Goal: Task Accomplishment & Management: Manage account settings

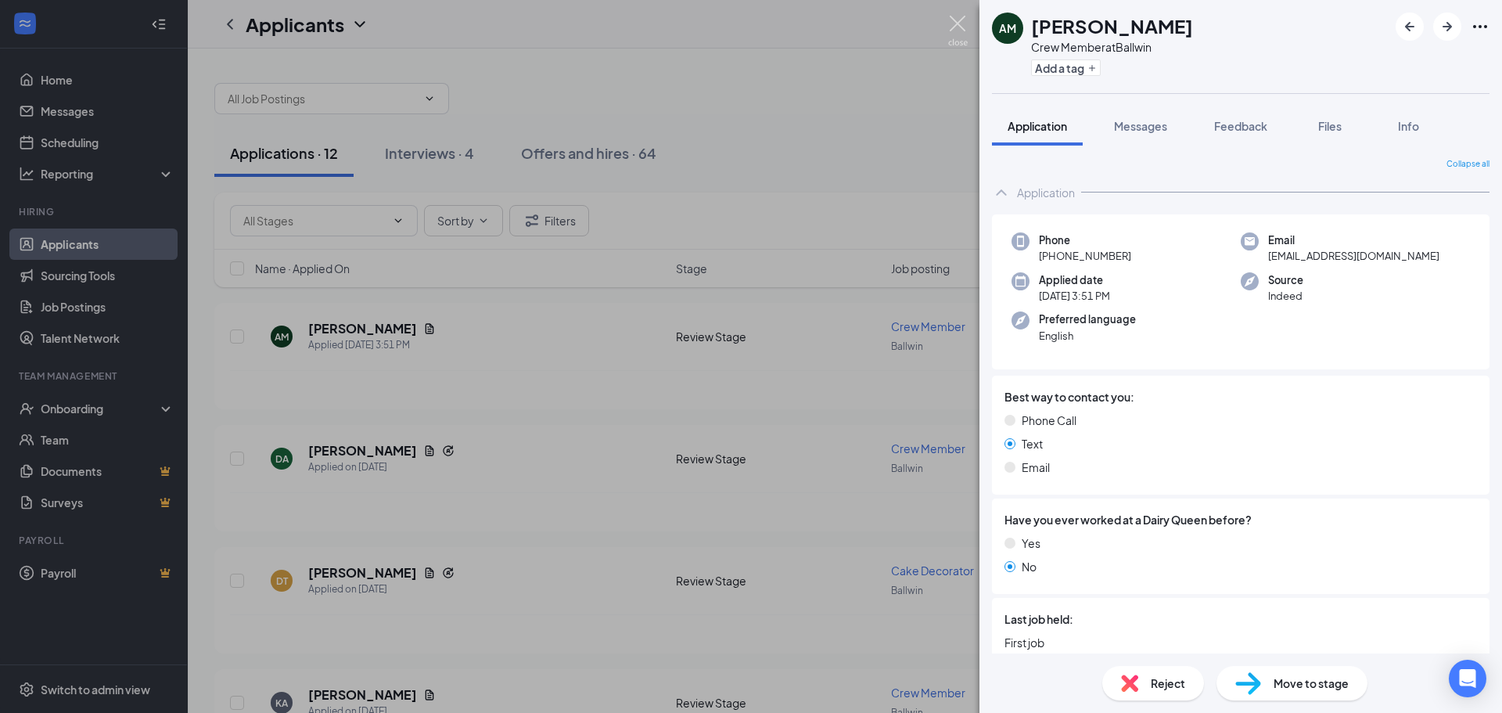
click at [965, 18] on img at bounding box center [958, 31] width 20 height 31
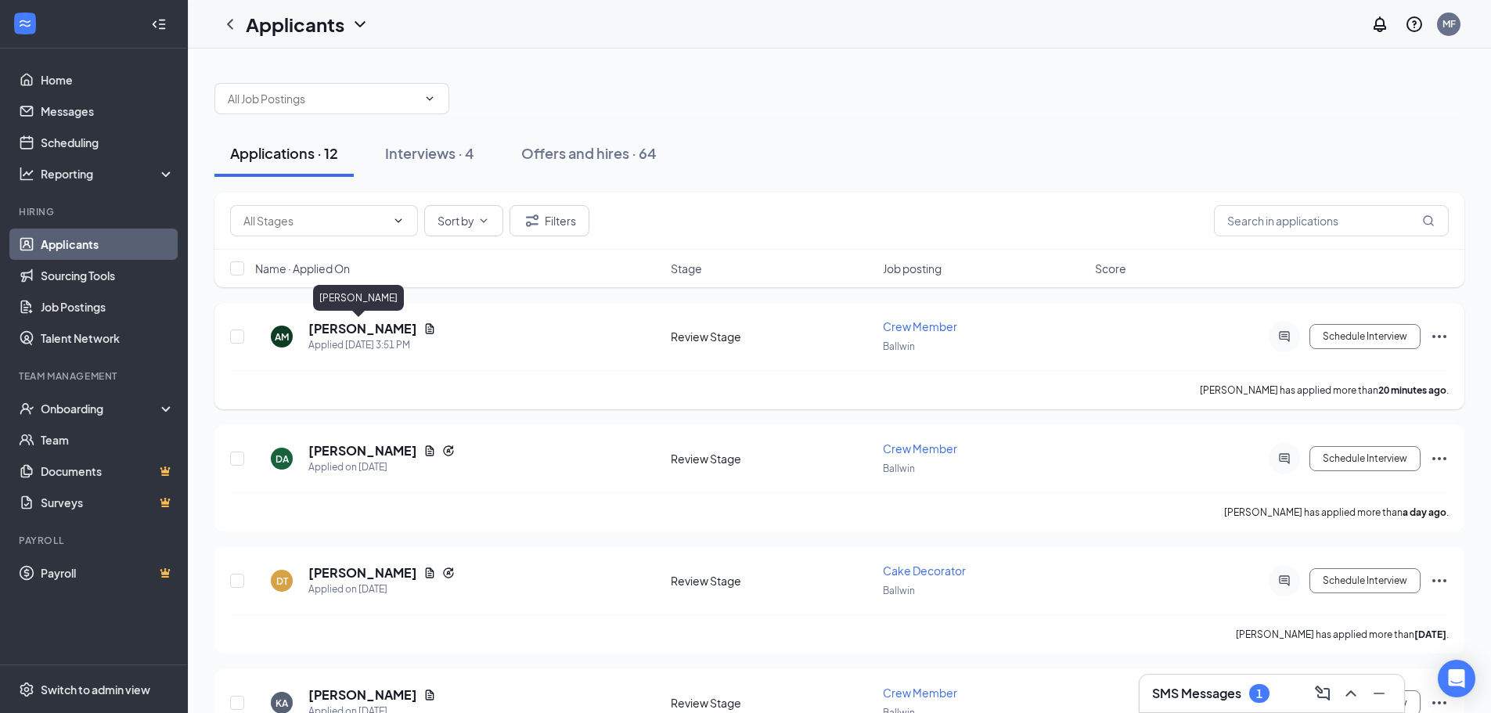
click at [350, 326] on h5 "[PERSON_NAME]" at bounding box center [362, 328] width 109 height 17
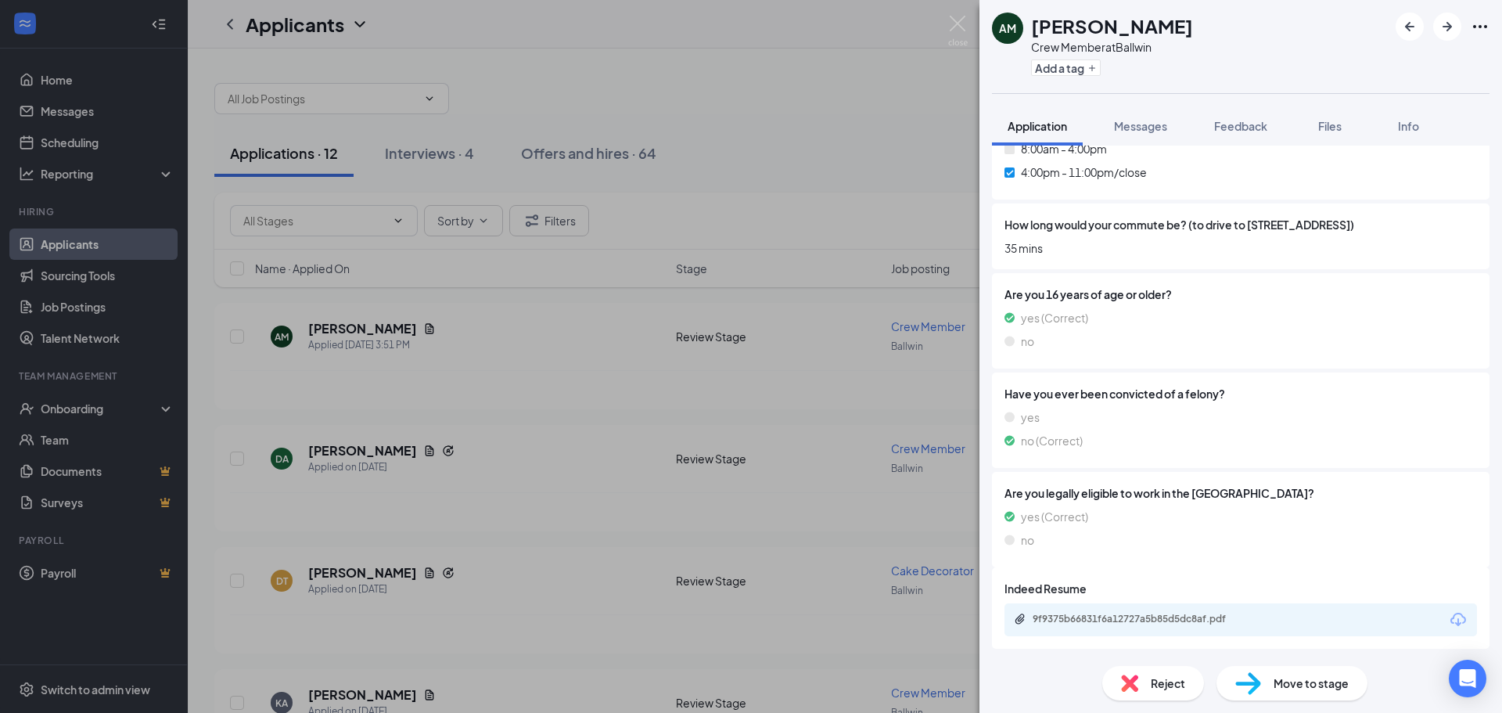
scroll to position [996, 0]
click at [1144, 623] on div "9f9375b66831f6a12727a5b85d5dc8af.pdf" at bounding box center [1142, 617] width 219 height 13
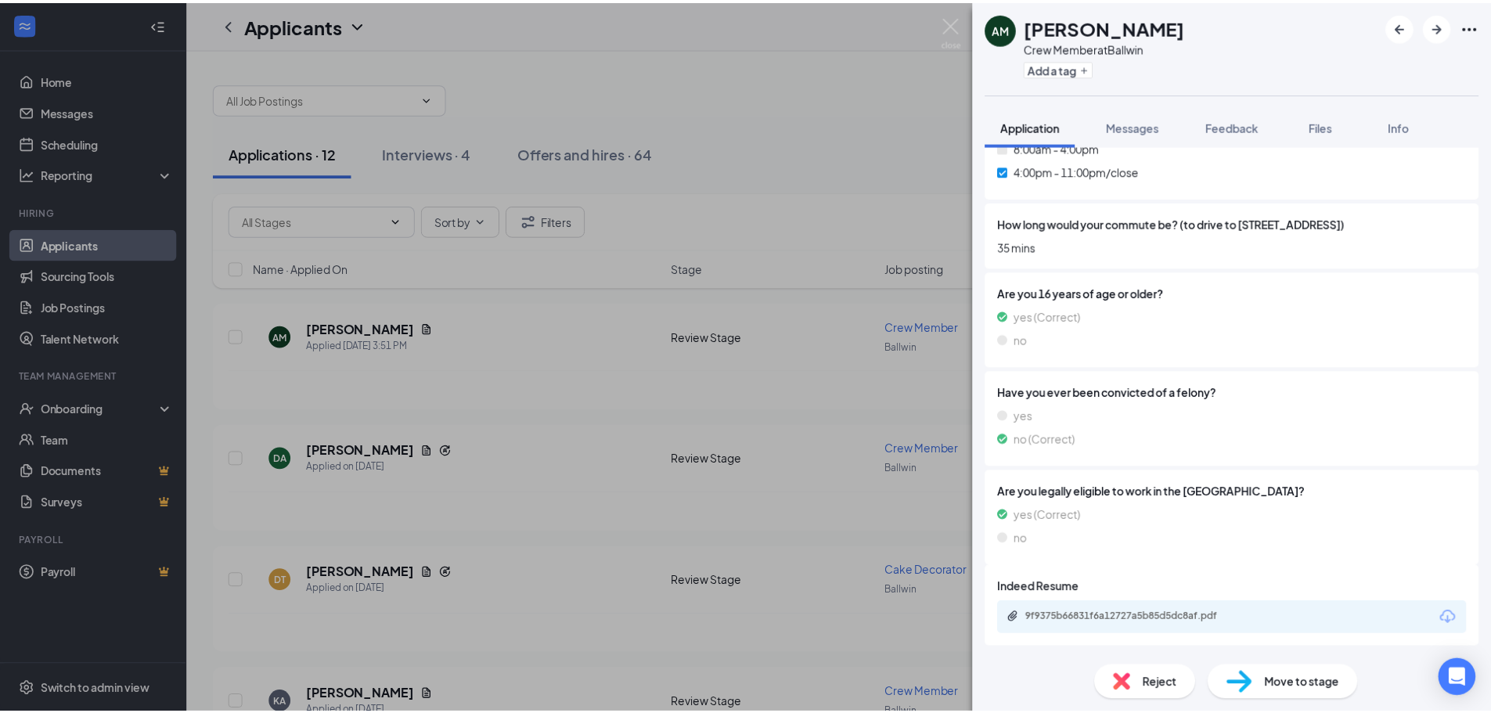
scroll to position [991, 0]
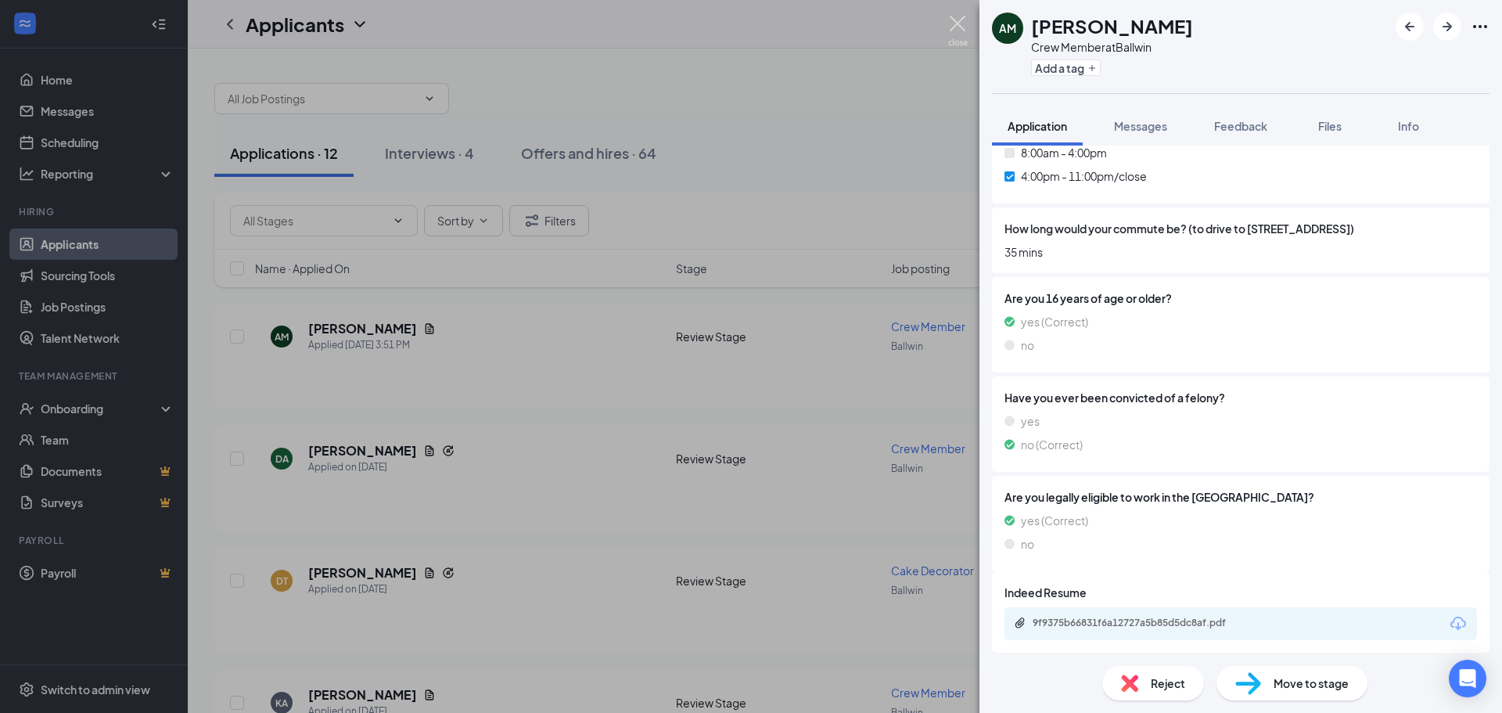
click at [964, 27] on img at bounding box center [958, 31] width 20 height 31
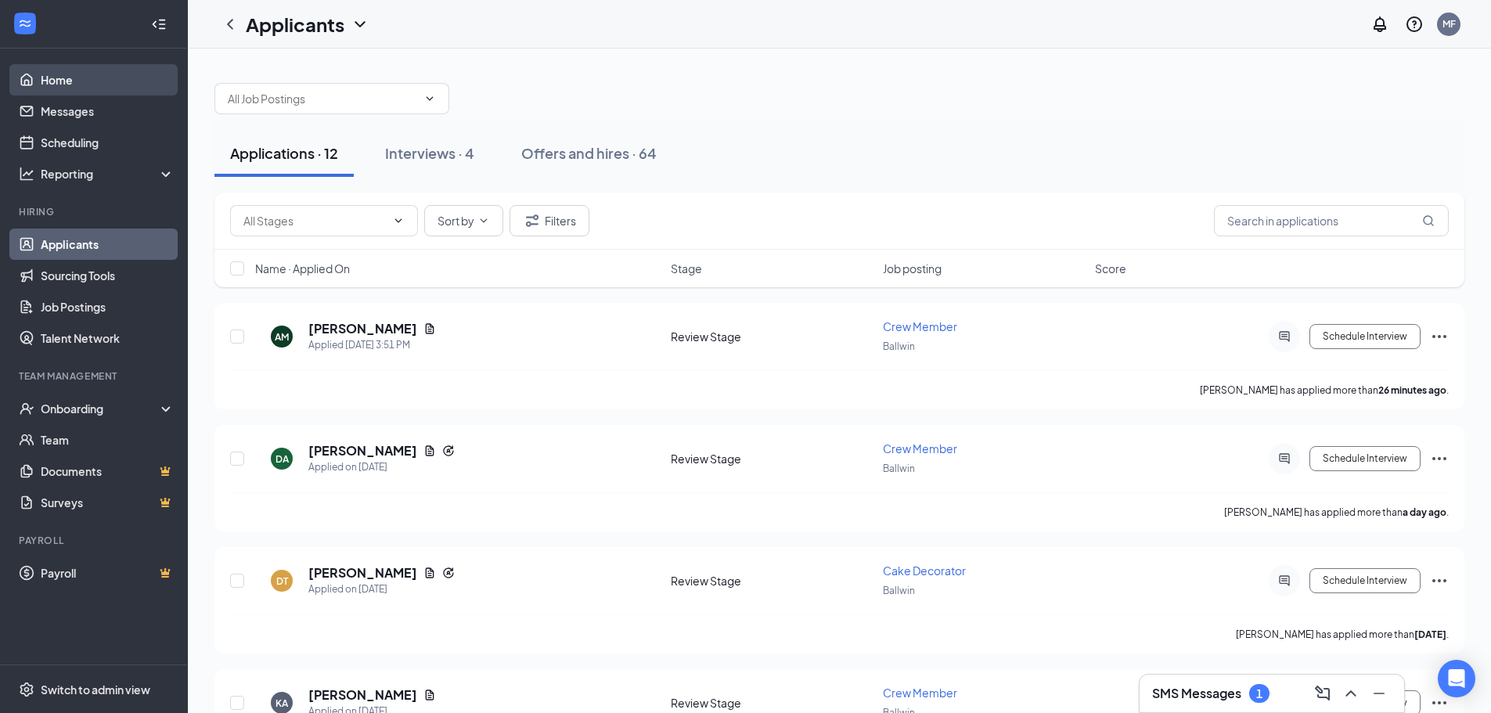
click at [63, 78] on link "Home" at bounding box center [108, 79] width 134 height 31
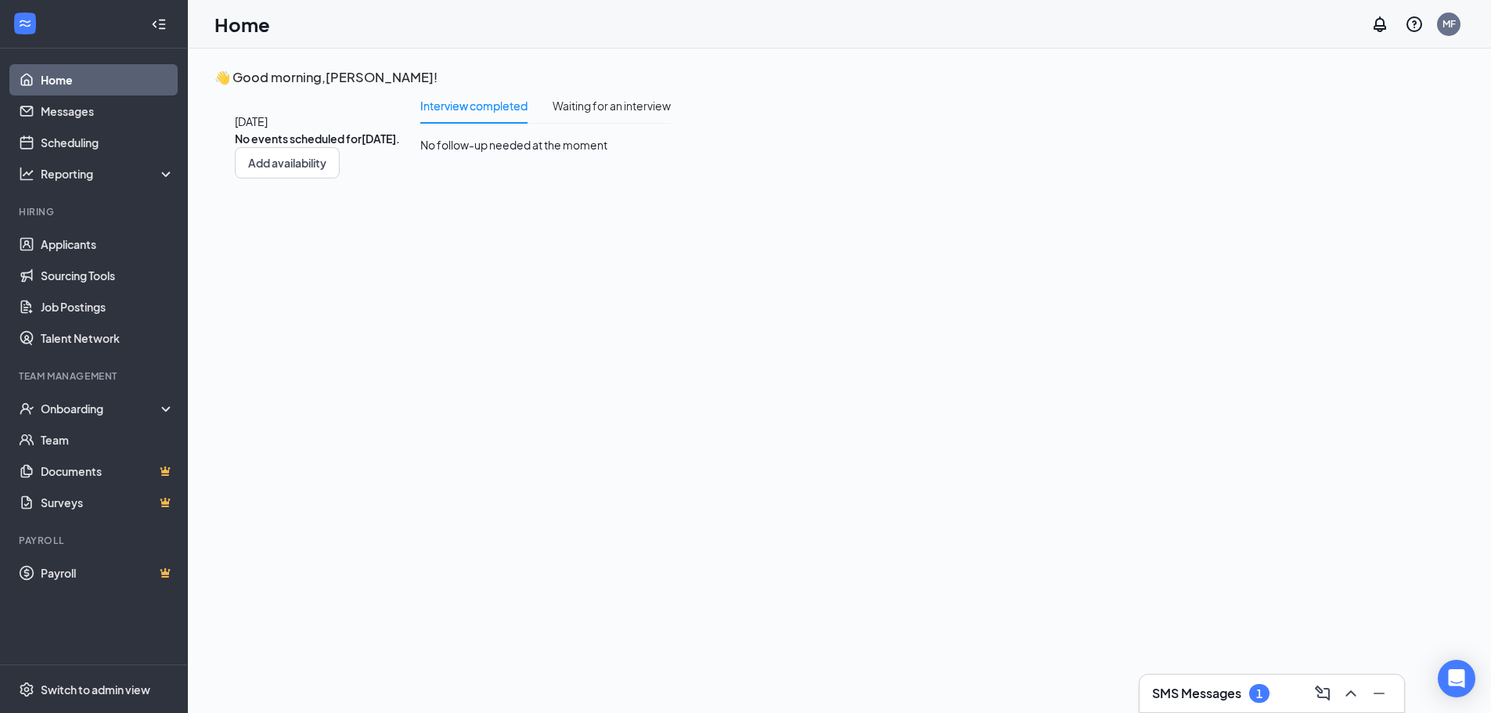
click at [1186, 687] on h3 "SMS Messages" at bounding box center [1196, 693] width 89 height 17
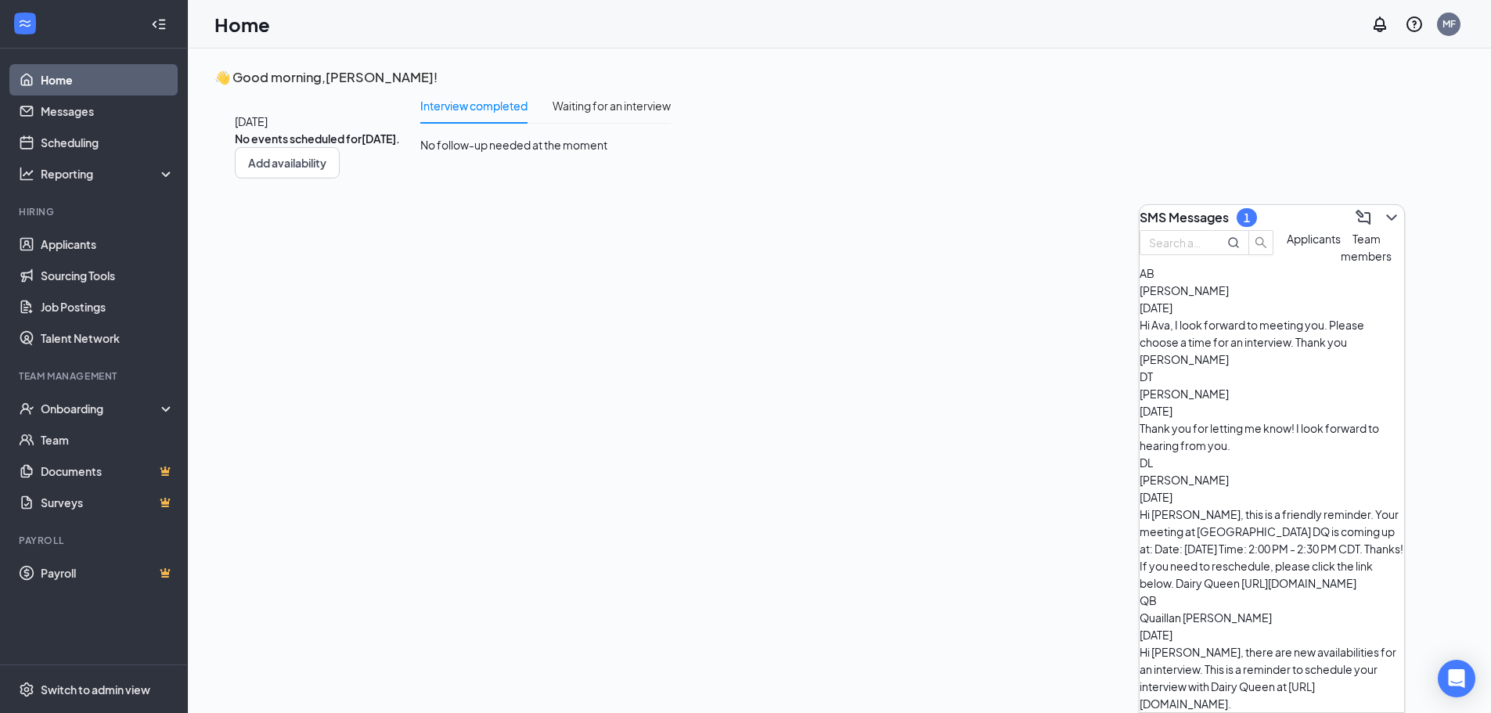
click at [1250, 216] on div "1" at bounding box center [1246, 217] width 6 height 13
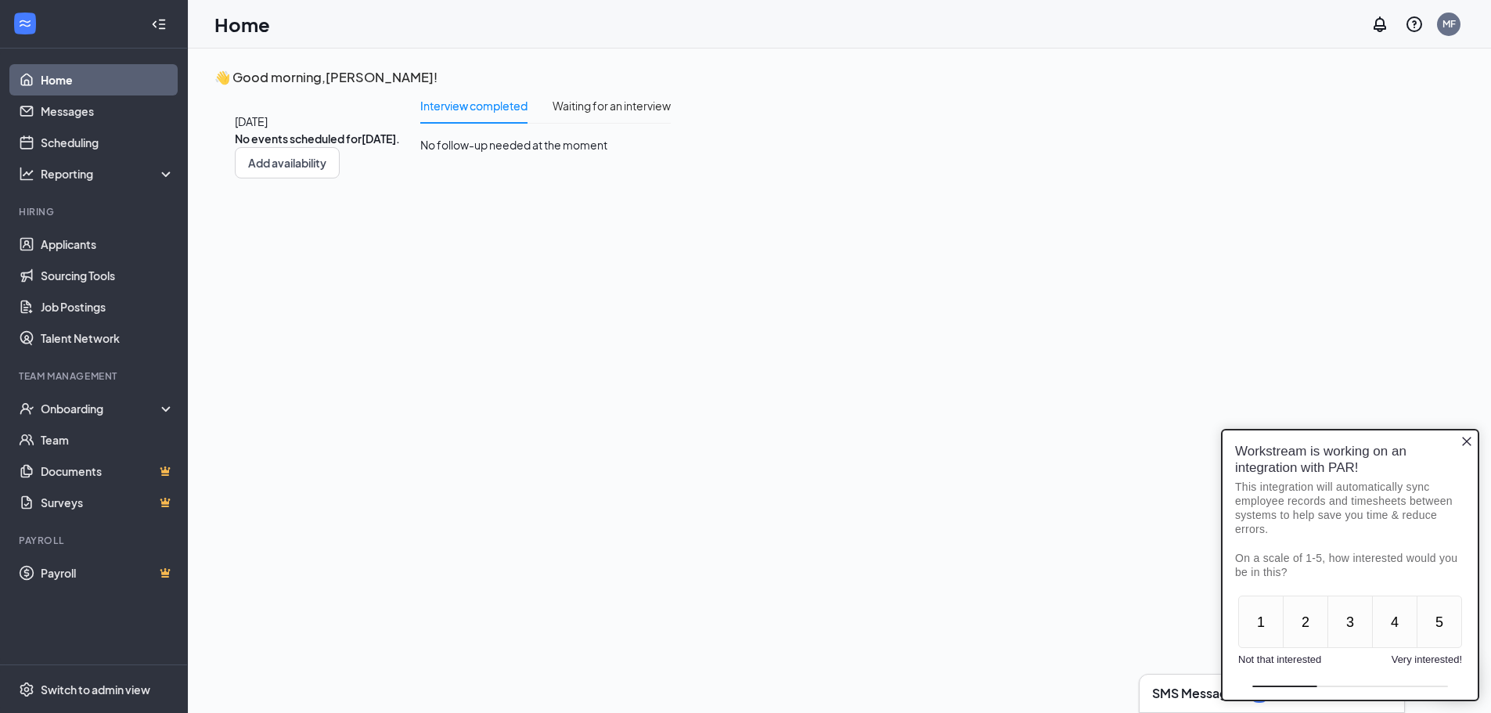
click at [1466, 441] on icon "Close button" at bounding box center [1466, 441] width 9 height 9
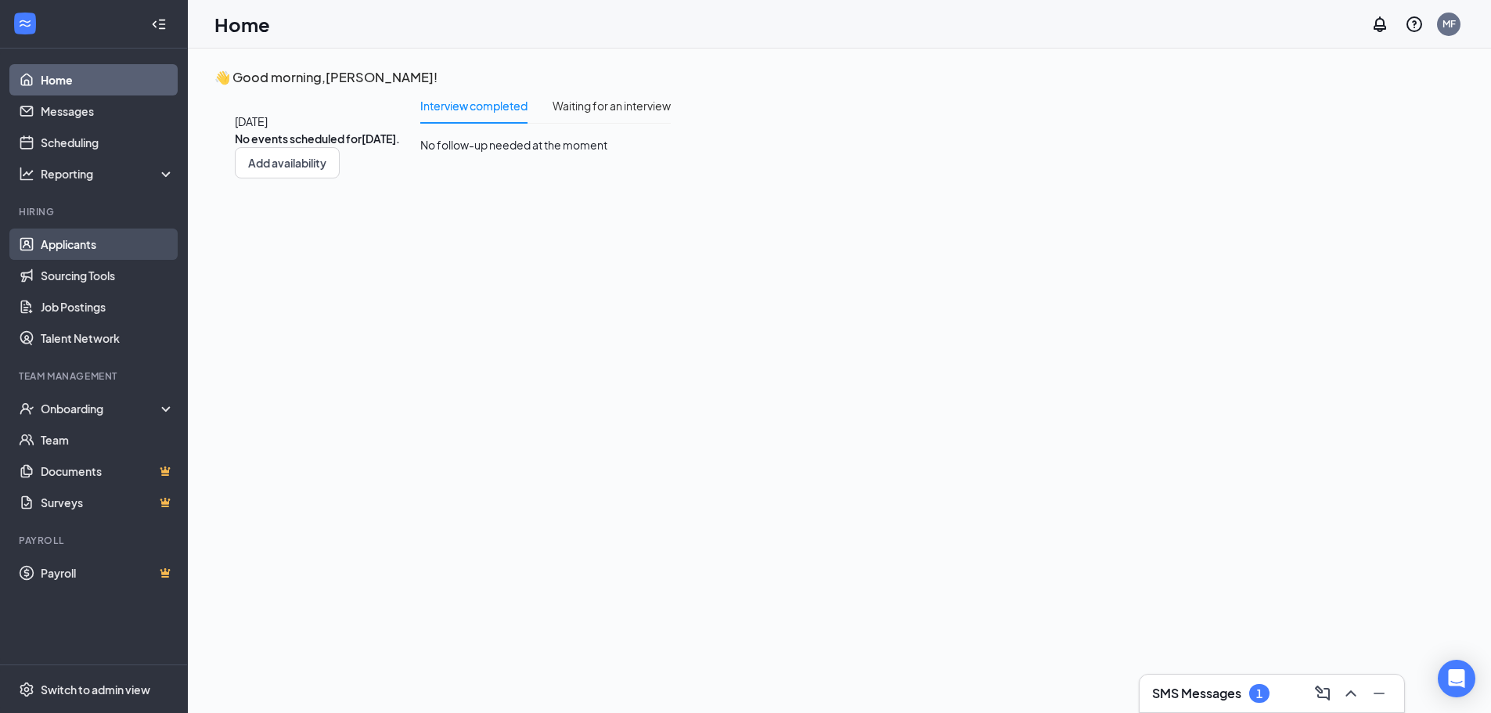
click at [74, 246] on link "Applicants" at bounding box center [108, 243] width 134 height 31
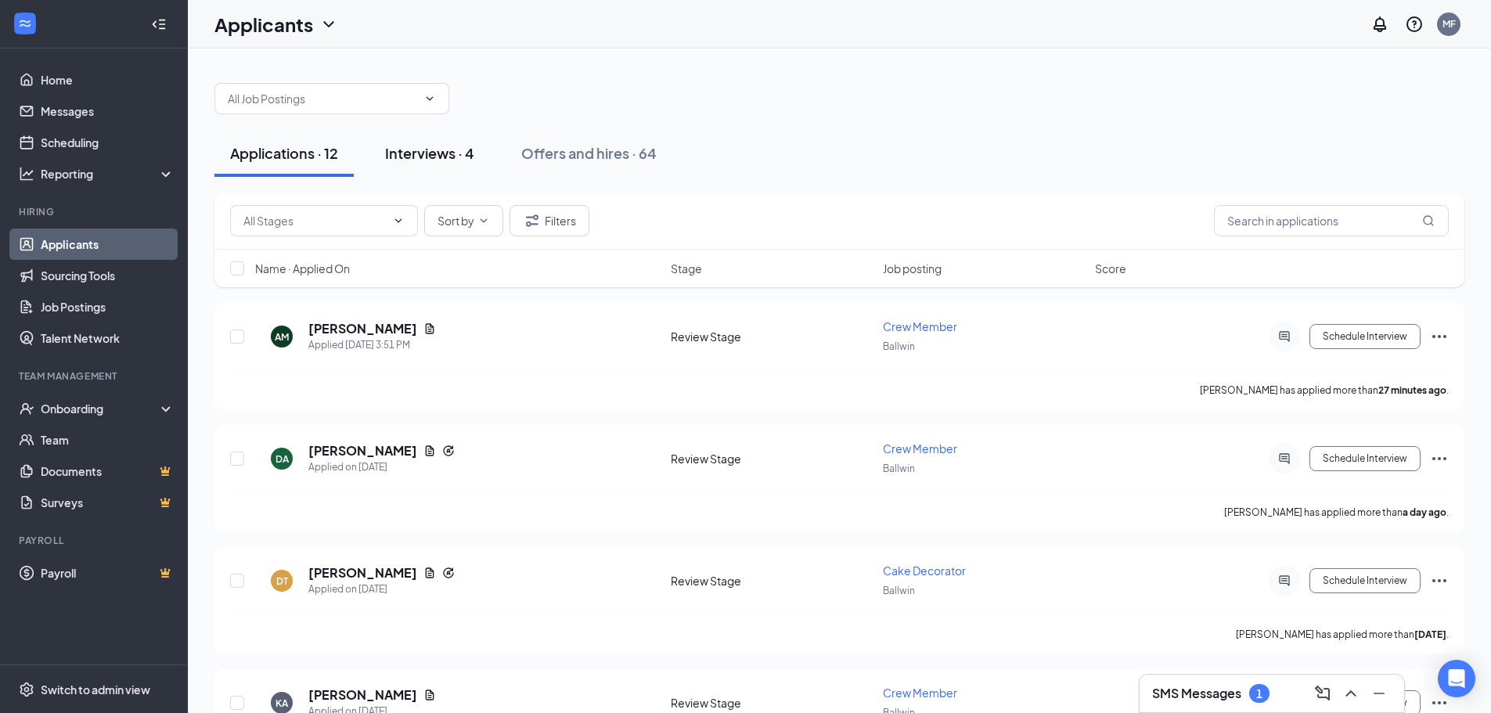
click at [425, 163] on button "Interviews · 4" at bounding box center [429, 153] width 120 height 47
